Goal: Communication & Community: Ask a question

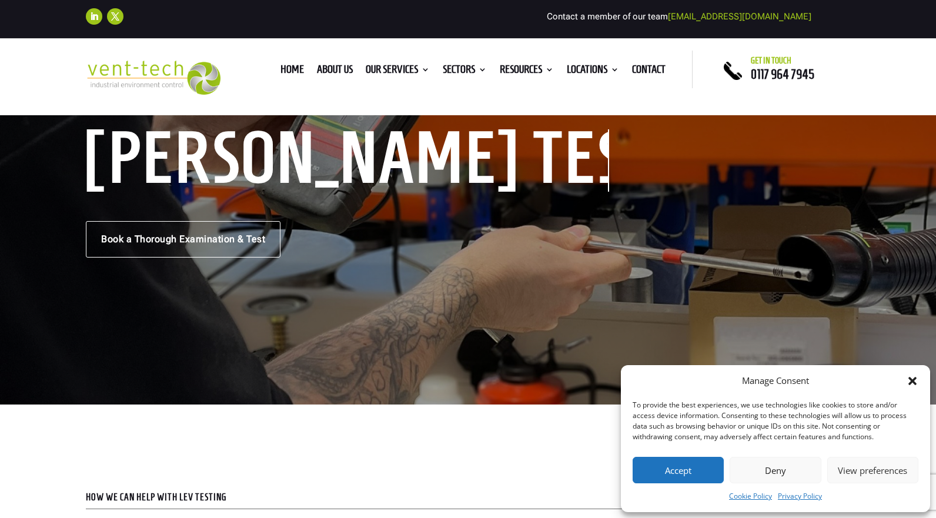
scroll to position [118, 0]
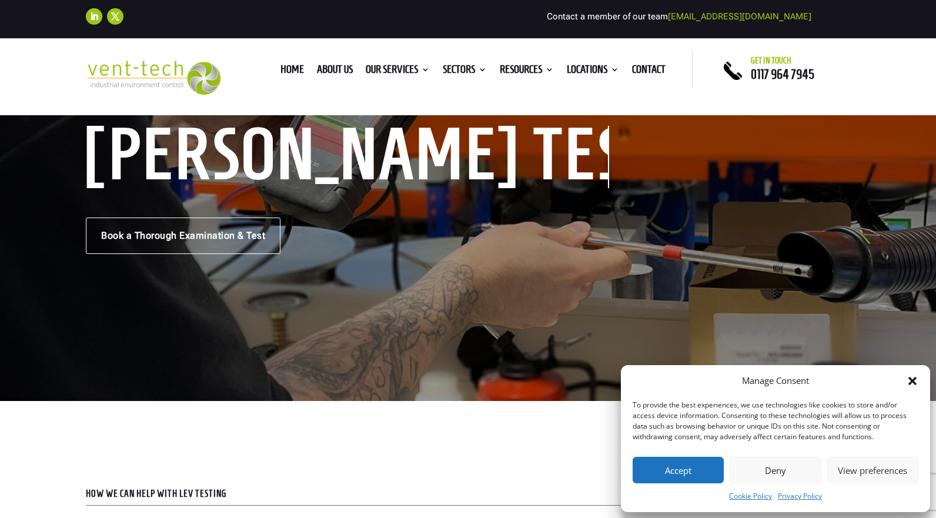
click at [911, 378] on icon "Close dialog" at bounding box center [913, 381] width 8 height 8
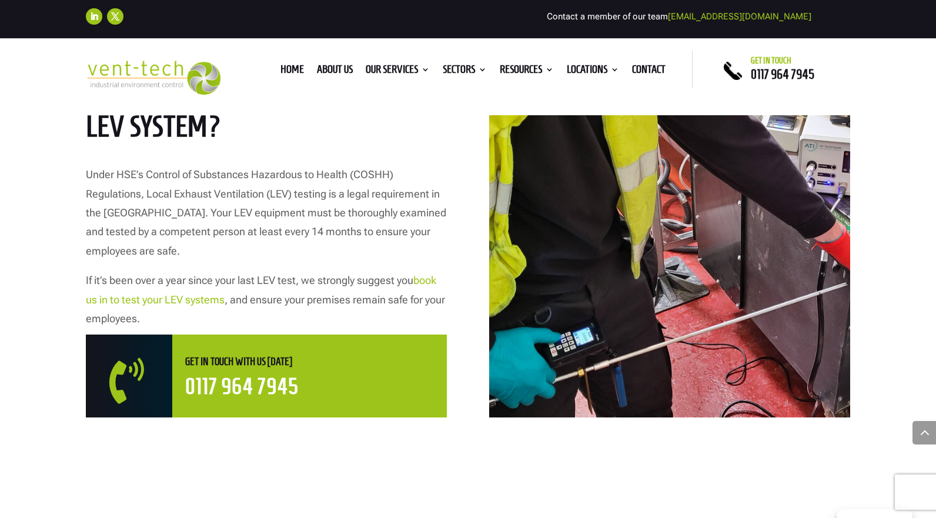
scroll to position [294, 0]
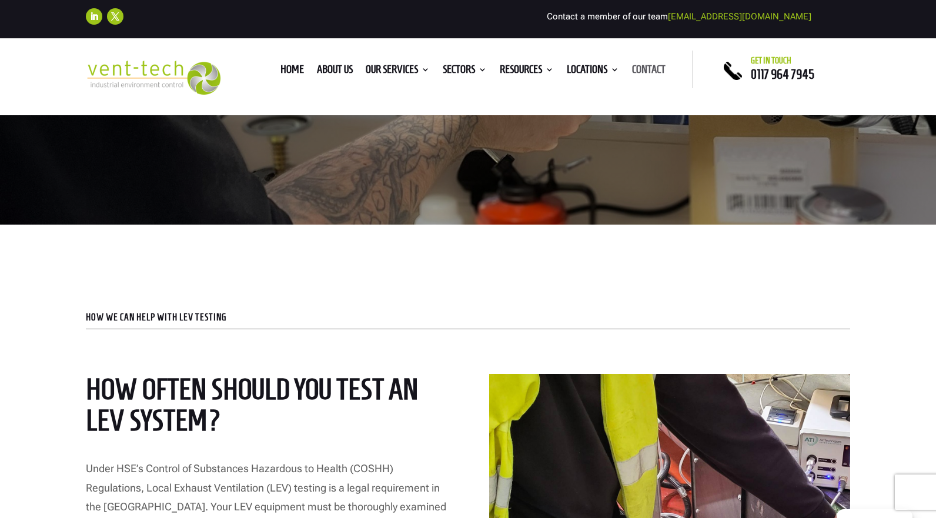
click at [659, 69] on link "Contact" at bounding box center [649, 71] width 34 height 13
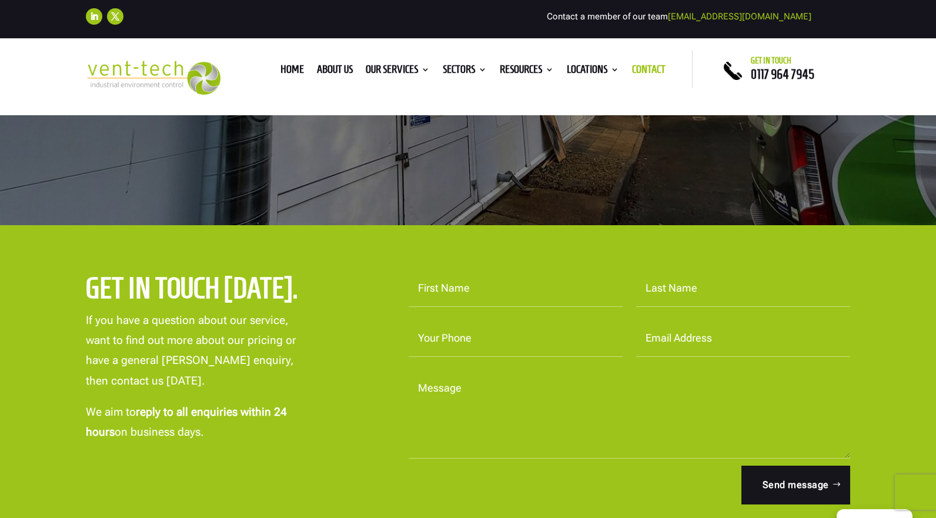
scroll to position [294, 0]
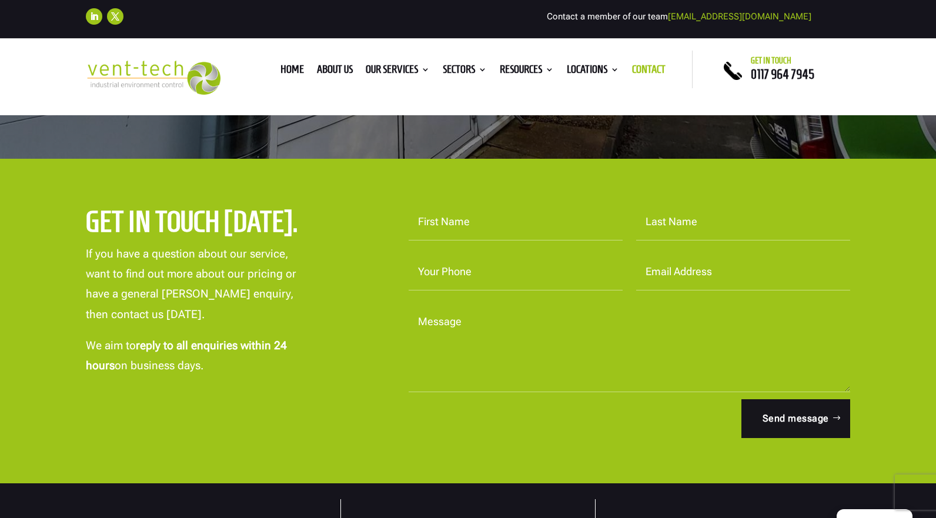
click at [468, 229] on input "First Name" at bounding box center [516, 222] width 214 height 36
type input "[PERSON_NAME]"
type input "07841990287"
type input "[EMAIL_ADDRESS][DOMAIN_NAME]"
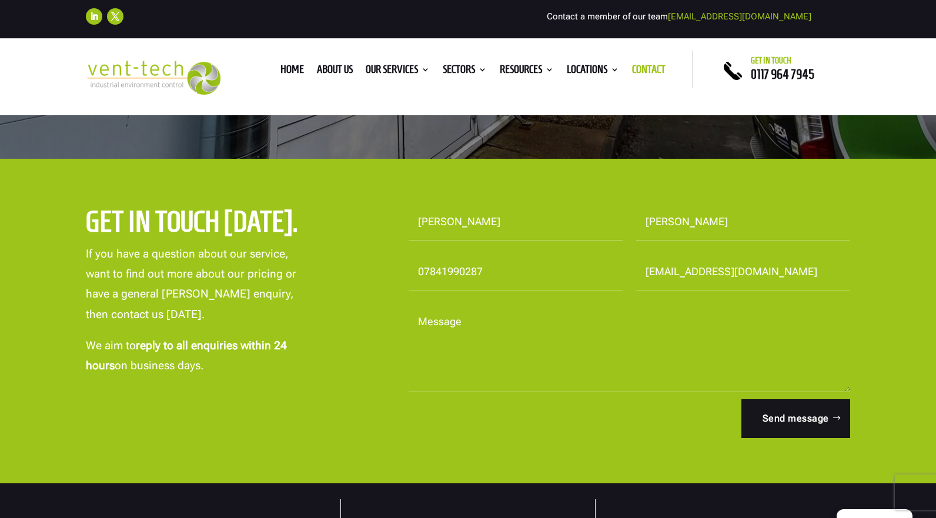
drag, startPoint x: 495, startPoint y: 272, endPoint x: 419, endPoint y: 272, distance: 75.3
click at [419, 272] on input "07841990287" at bounding box center [516, 272] width 214 height 36
type input "01244881320"
click at [471, 350] on textarea "Message" at bounding box center [630, 348] width 442 height 88
paste textarea "Hi We have recently been visited by HSE who have told us that we need our extra…"
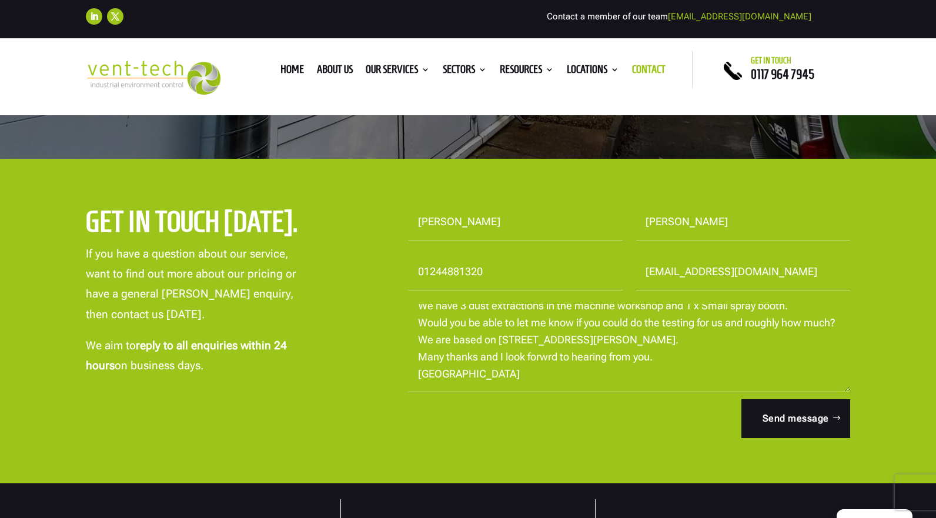
scroll to position [0, 0]
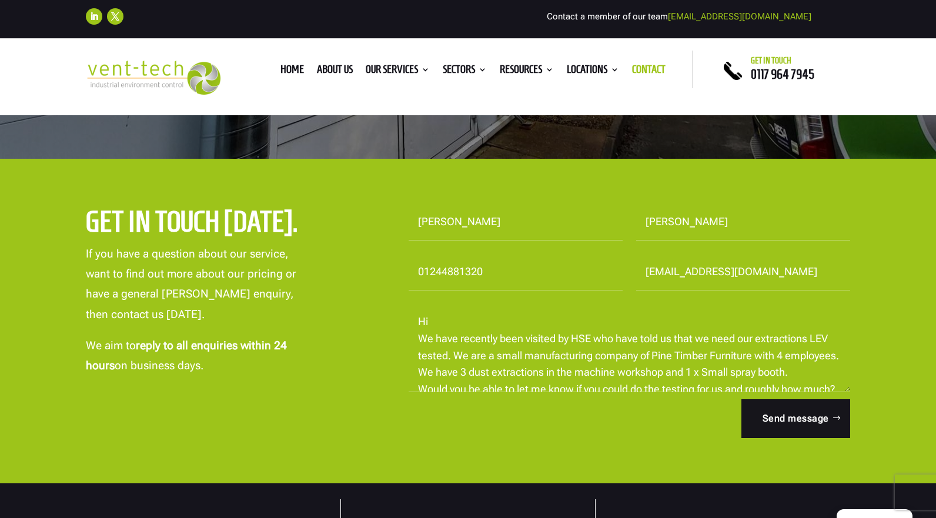
click at [475, 374] on textarea "Hi We have recently been visited by HSE who have told us that we need our extra…" at bounding box center [630, 348] width 442 height 88
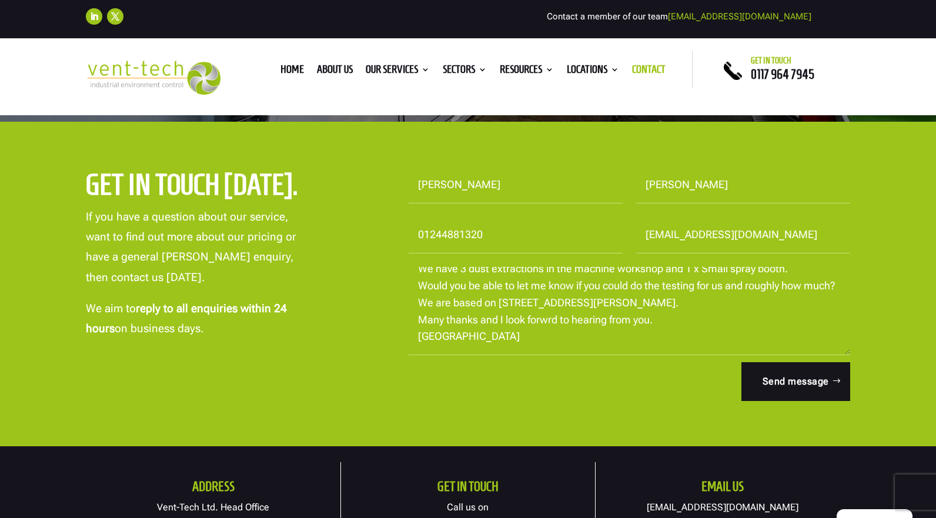
scroll to position [353, 0]
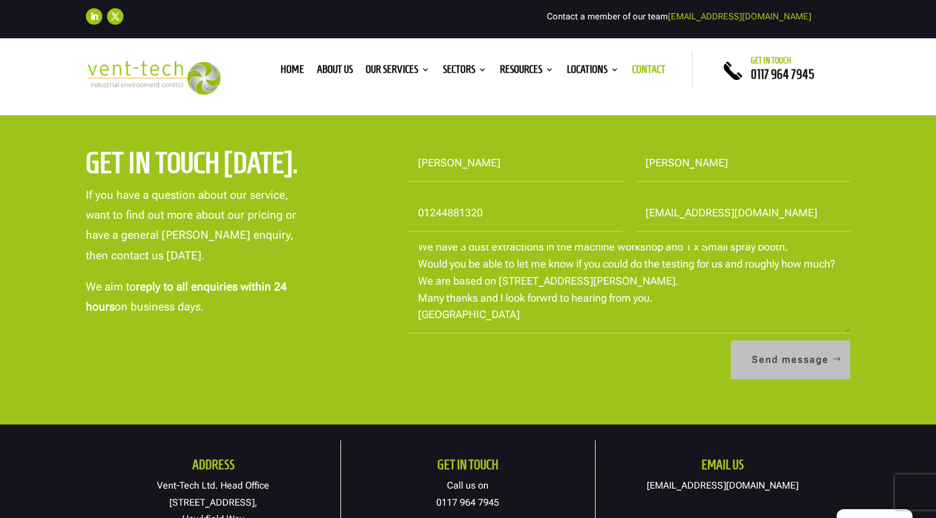
type textarea "Hi We have recently been visited by HSE who have told us that we need our extra…"
click at [793, 357] on button "Send message" at bounding box center [790, 360] width 119 height 39
